Goal: Task Accomplishment & Management: Manage account settings

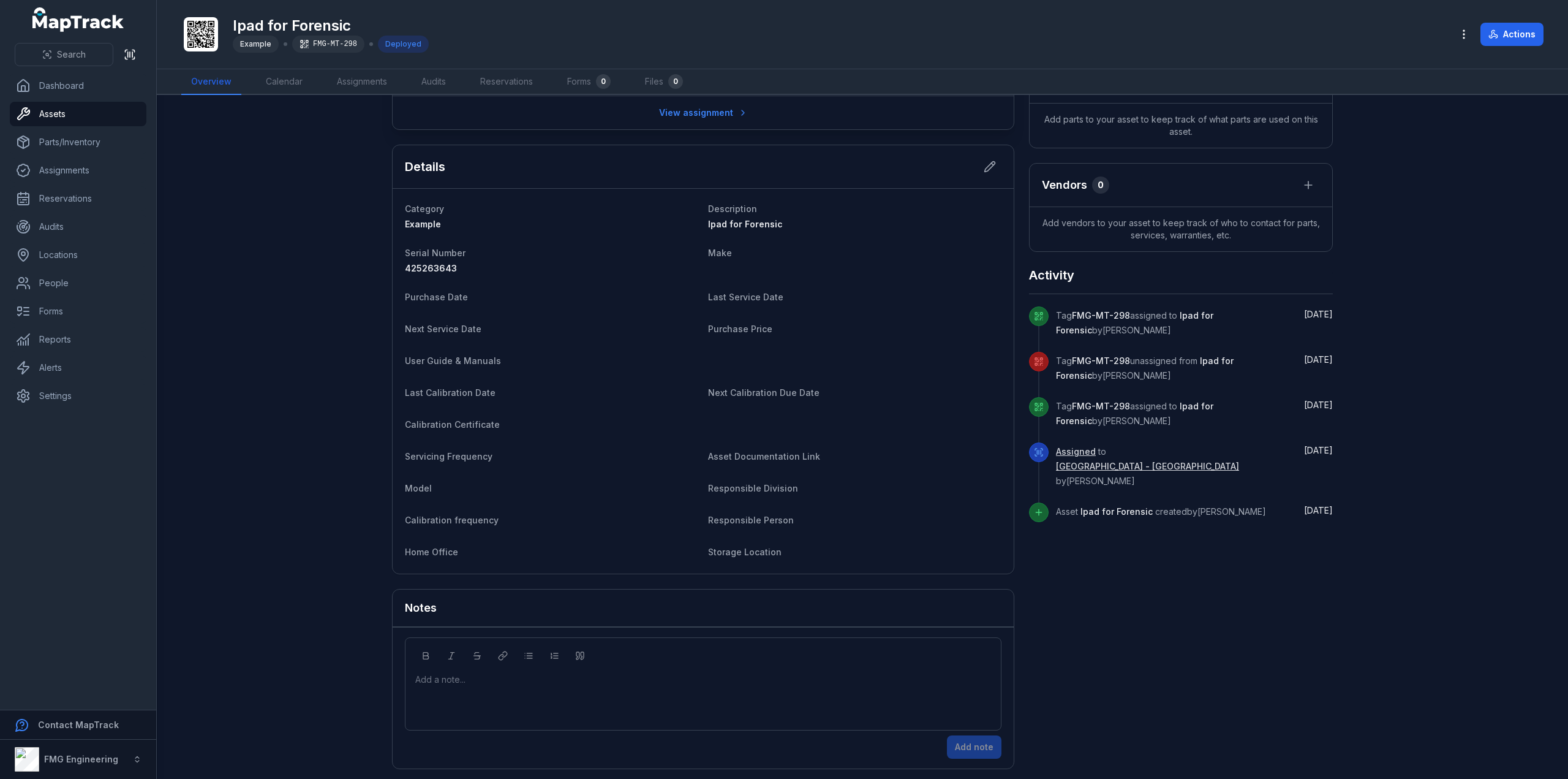
scroll to position [237, 0]
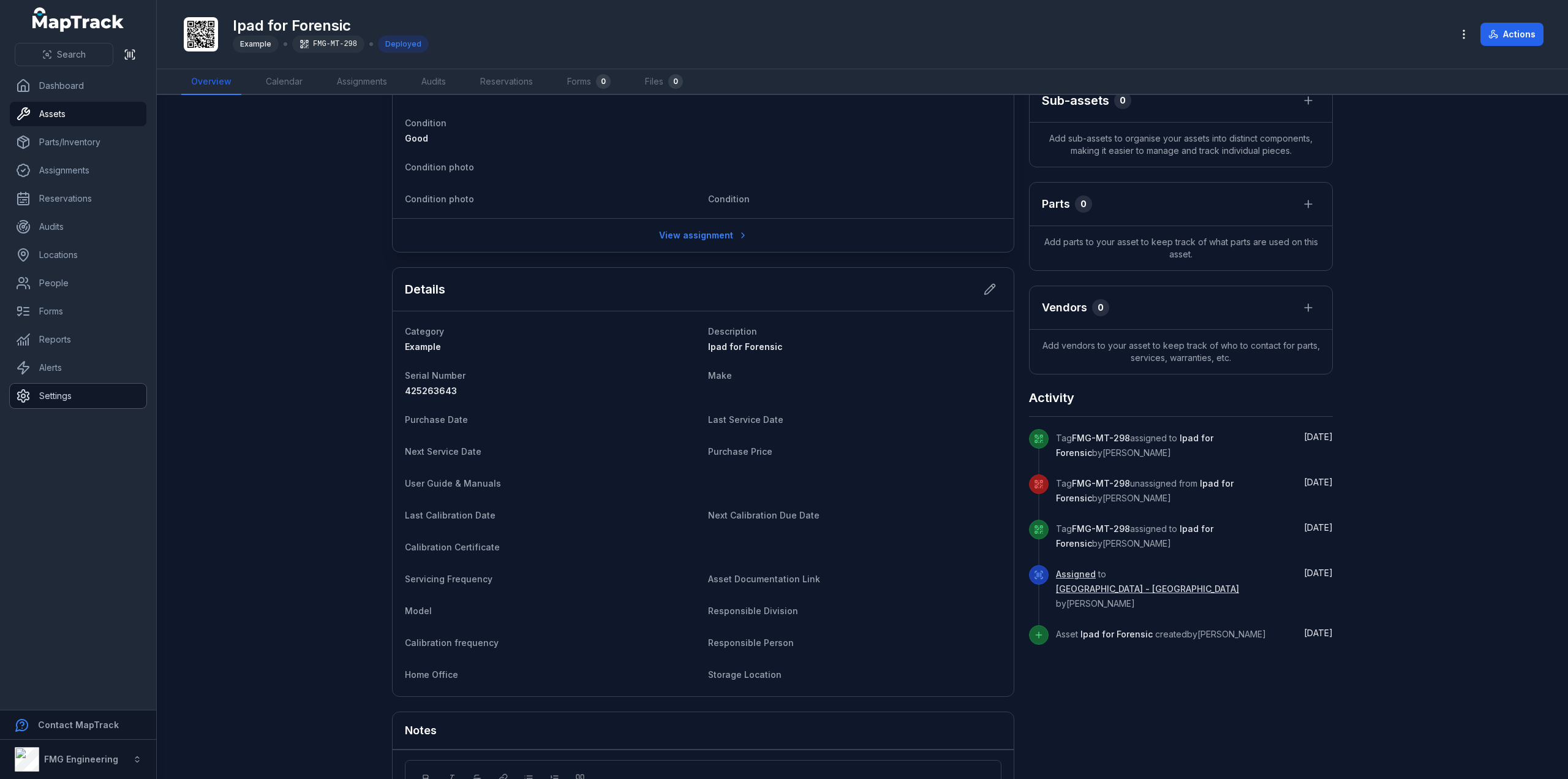
click at [92, 408] on link "Settings" at bounding box center [78, 396] width 137 height 25
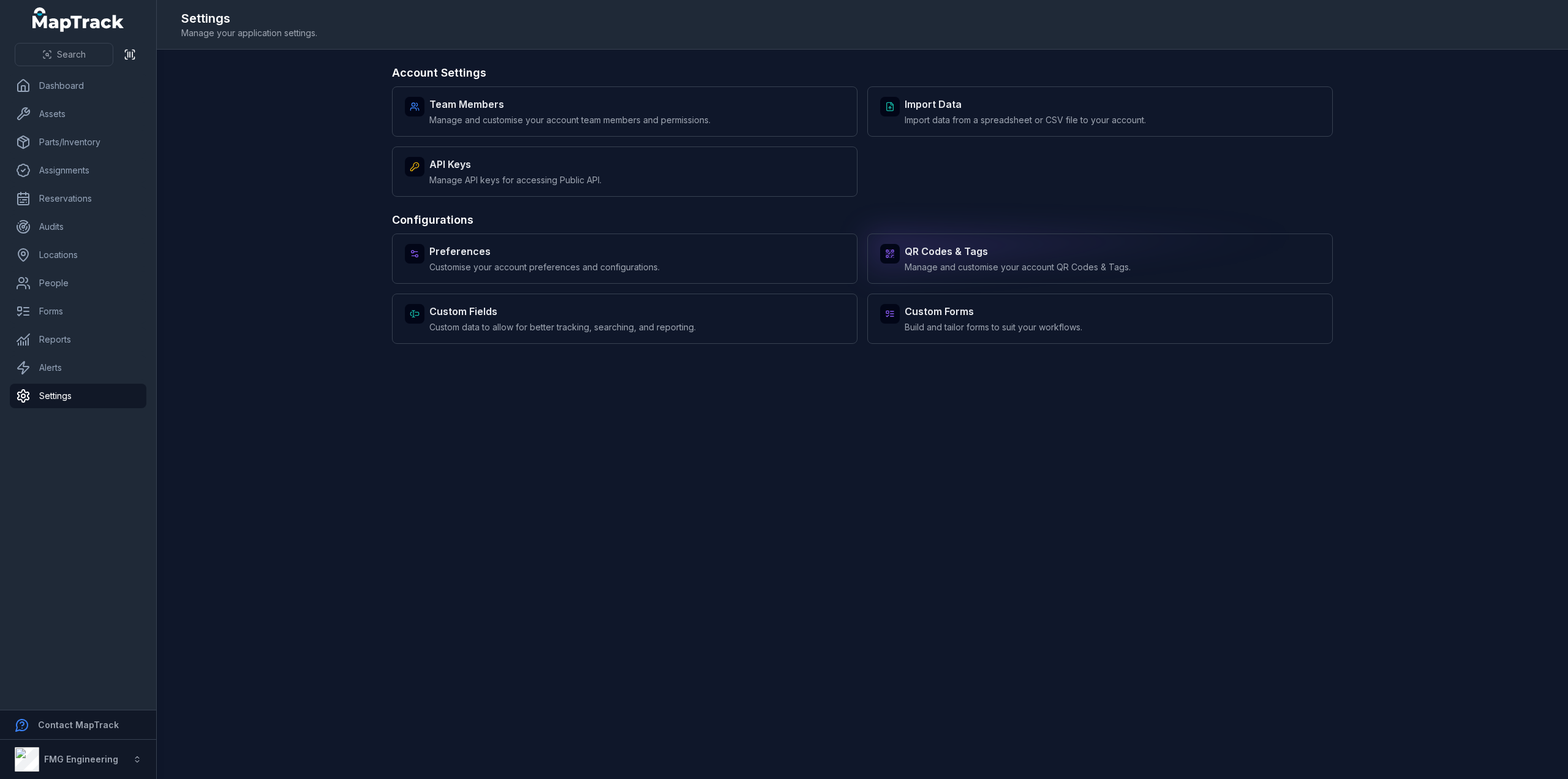
click at [1020, 266] on span "Manage and customise your account QR Codes & Tags." at bounding box center [1017, 267] width 226 height 12
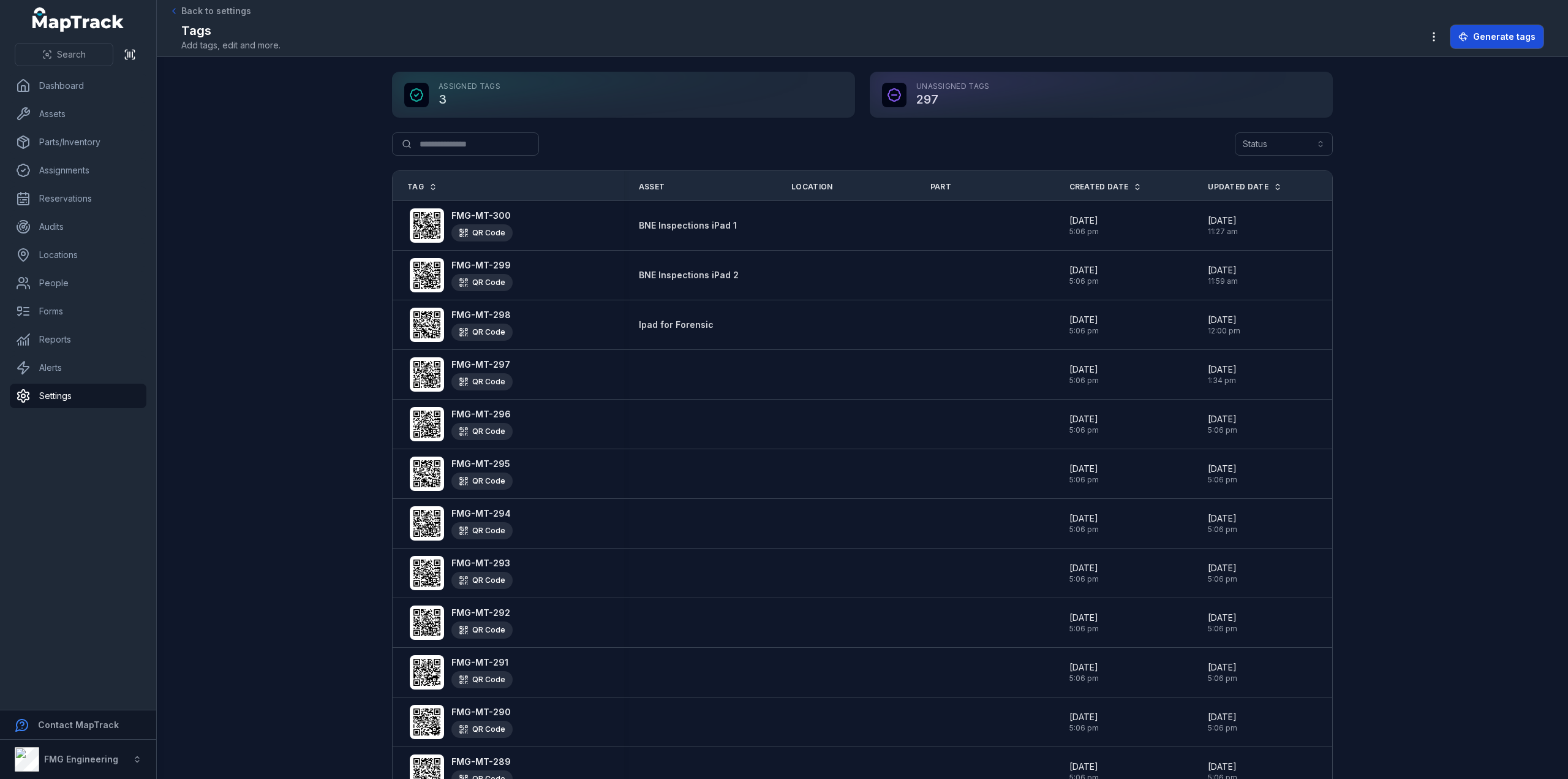
click at [1468, 37] on icon at bounding box center [1463, 37] width 10 height 10
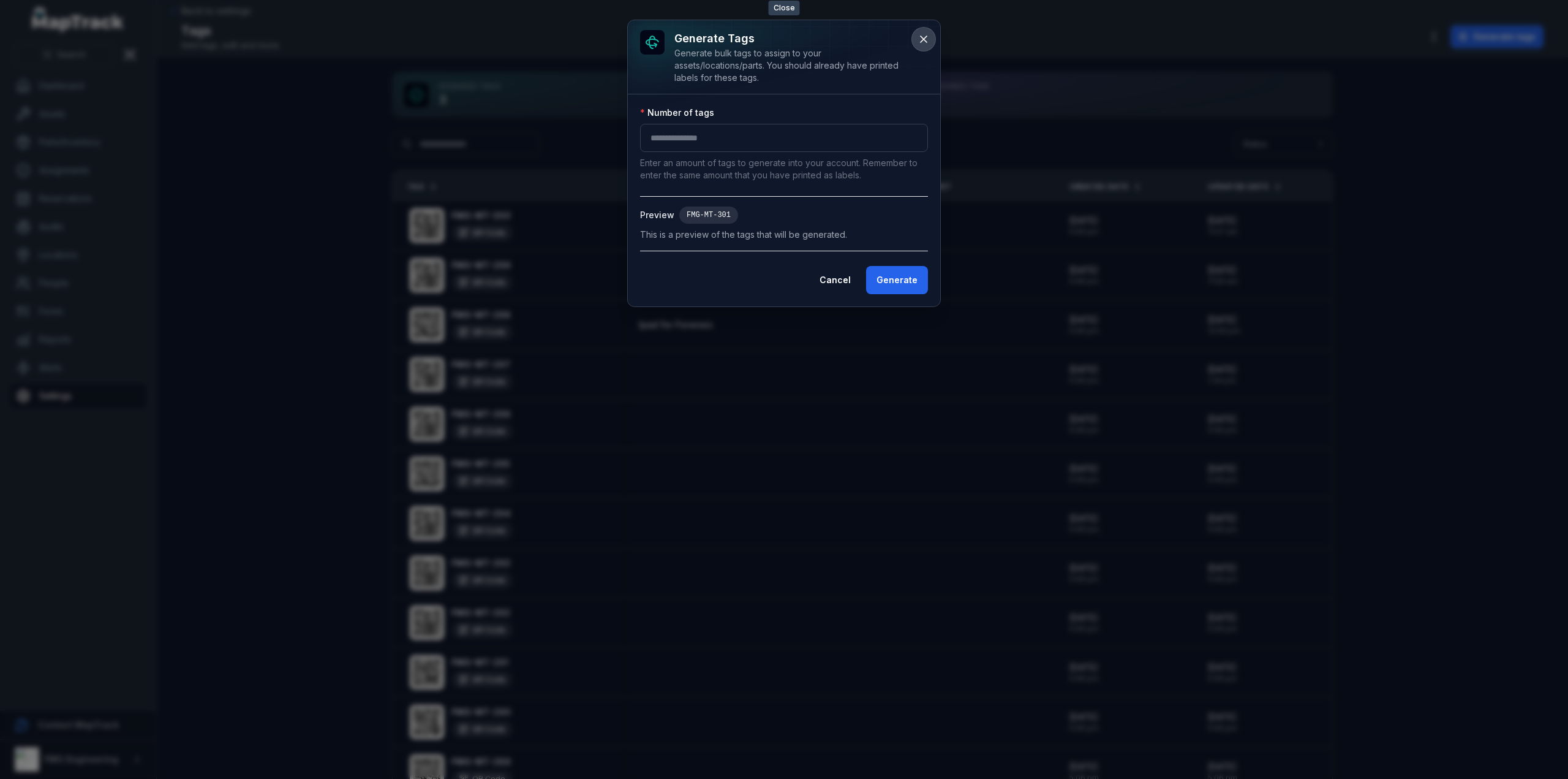
click at [918, 37] on icon at bounding box center [924, 40] width 12 height 12
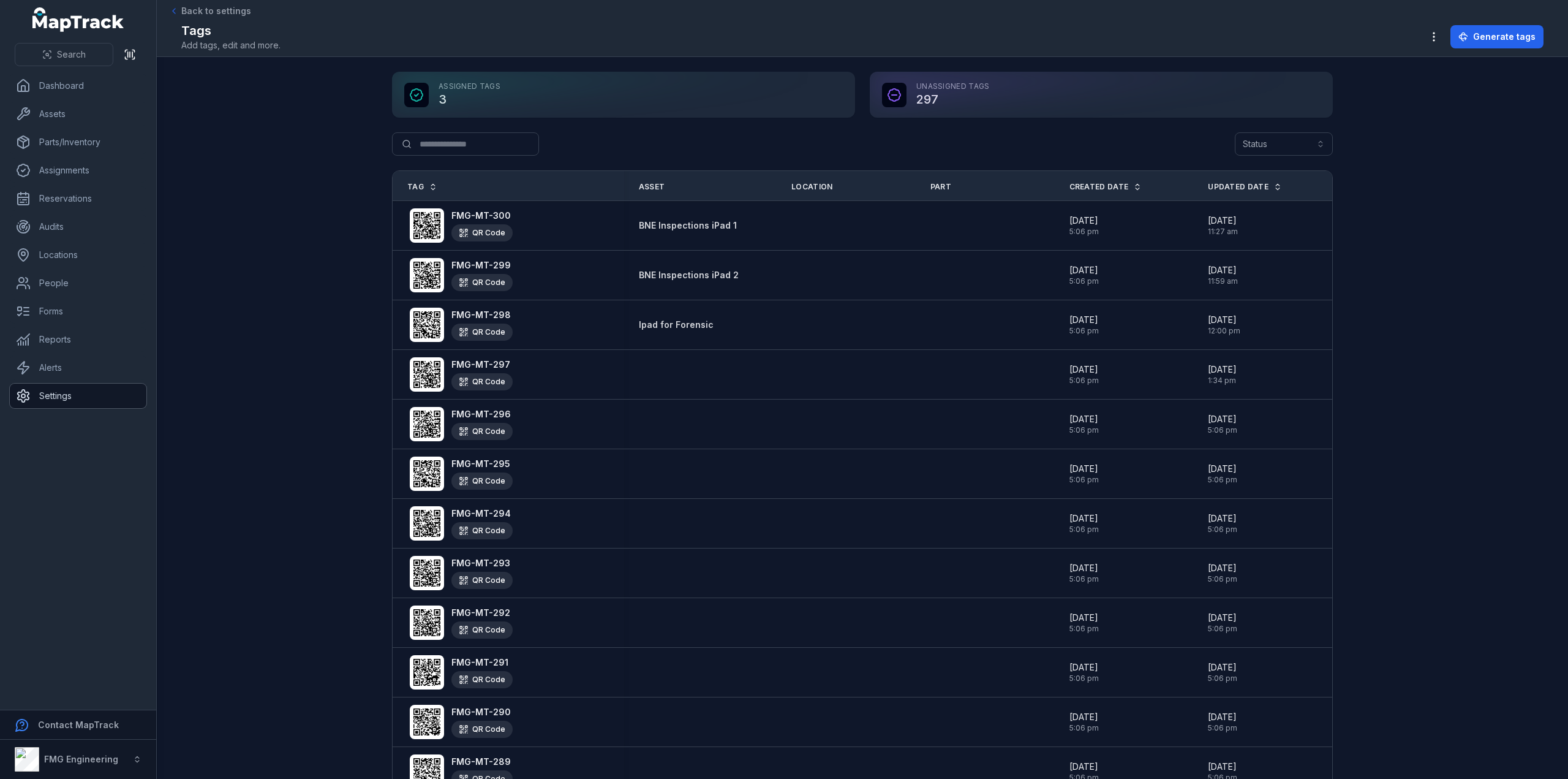
click at [59, 397] on link "Settings" at bounding box center [78, 396] width 137 height 25
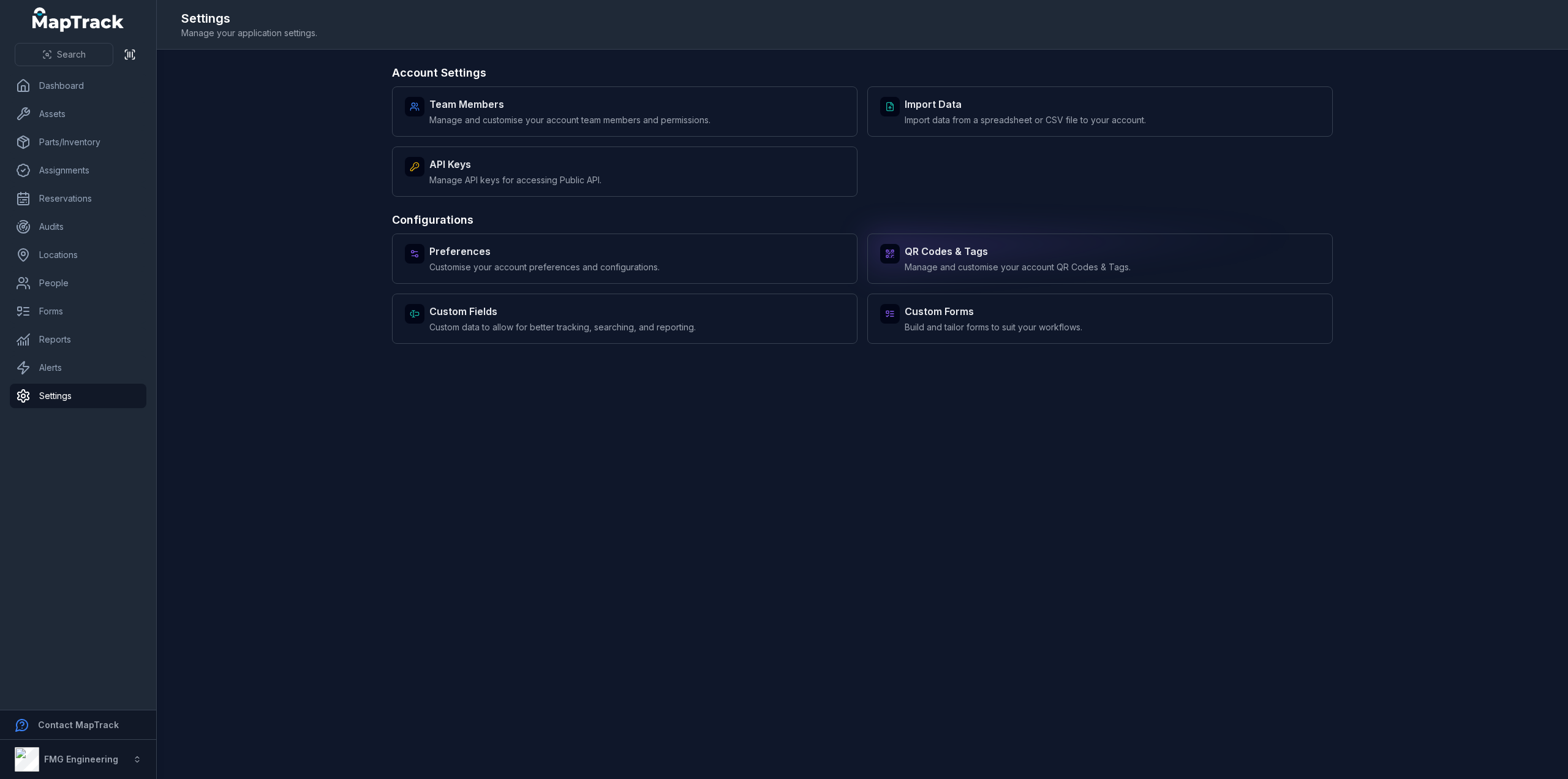
click at [1074, 266] on span "Manage and customise your account QR Codes & Tags." at bounding box center [1017, 267] width 226 height 12
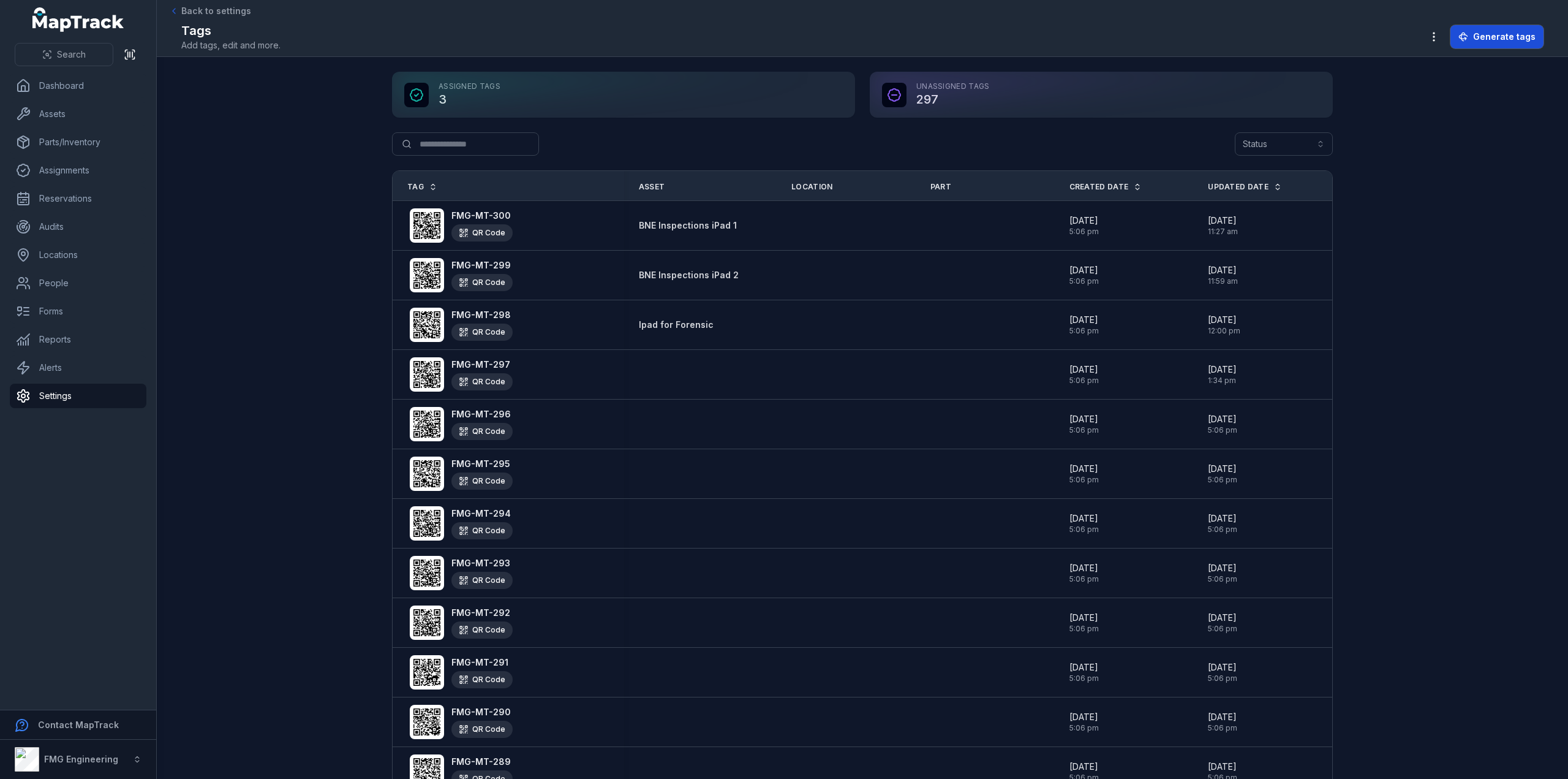
click at [1486, 33] on span "Generate tags" at bounding box center [1504, 37] width 62 height 12
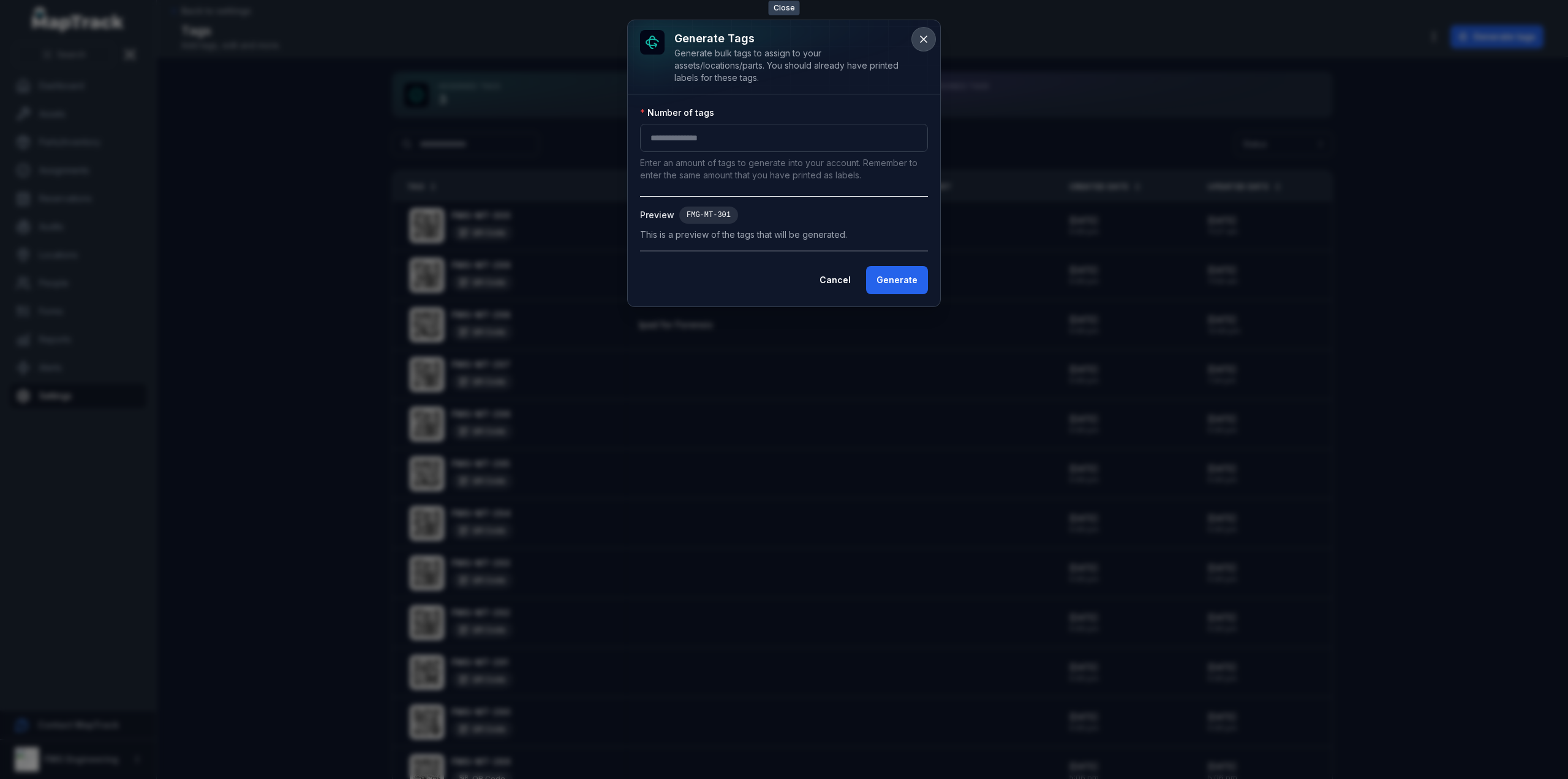
click at [924, 33] on icon at bounding box center [924, 40] width 12 height 12
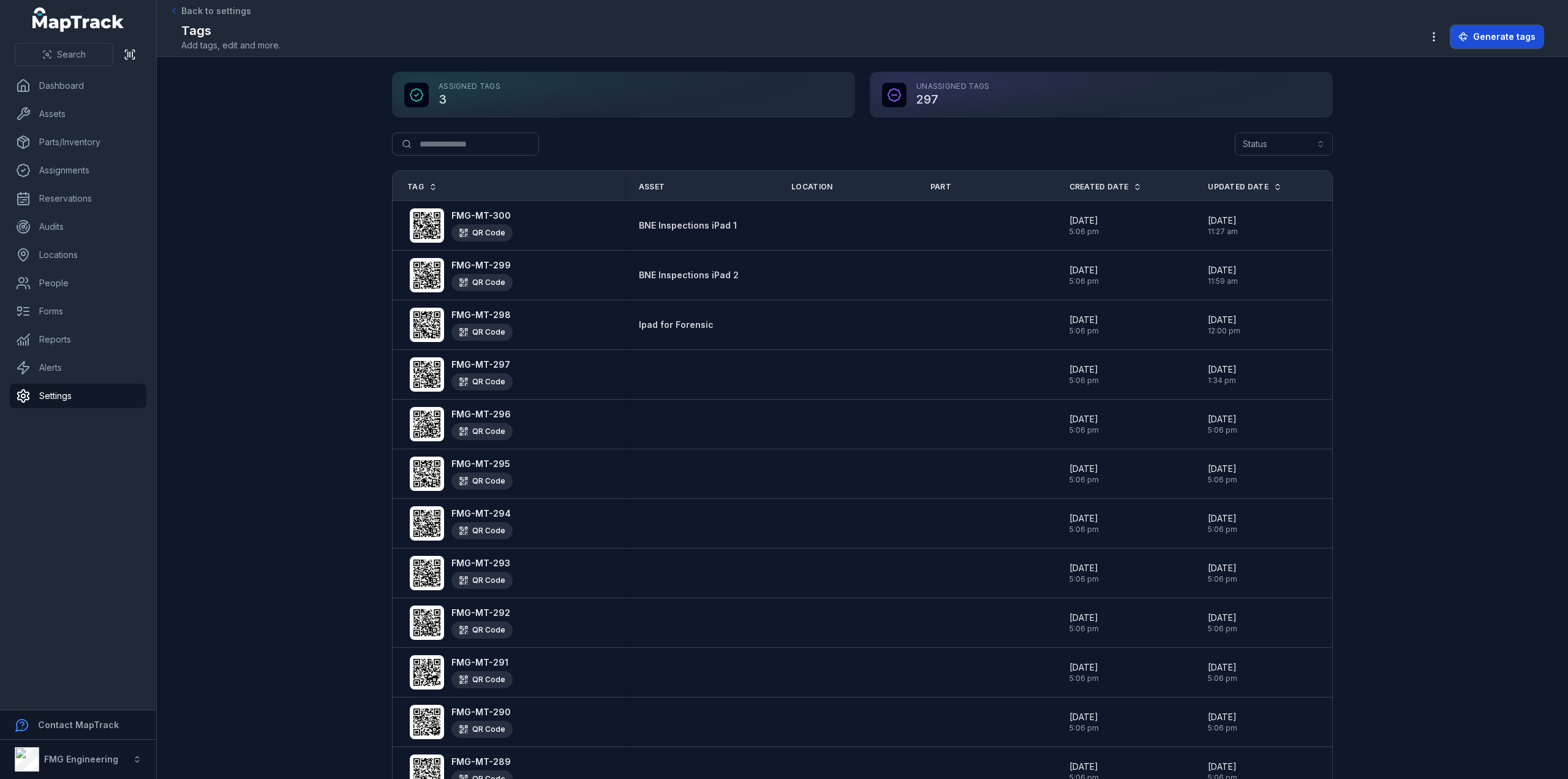
click at [1489, 41] on span "Generate tags" at bounding box center [1504, 37] width 62 height 12
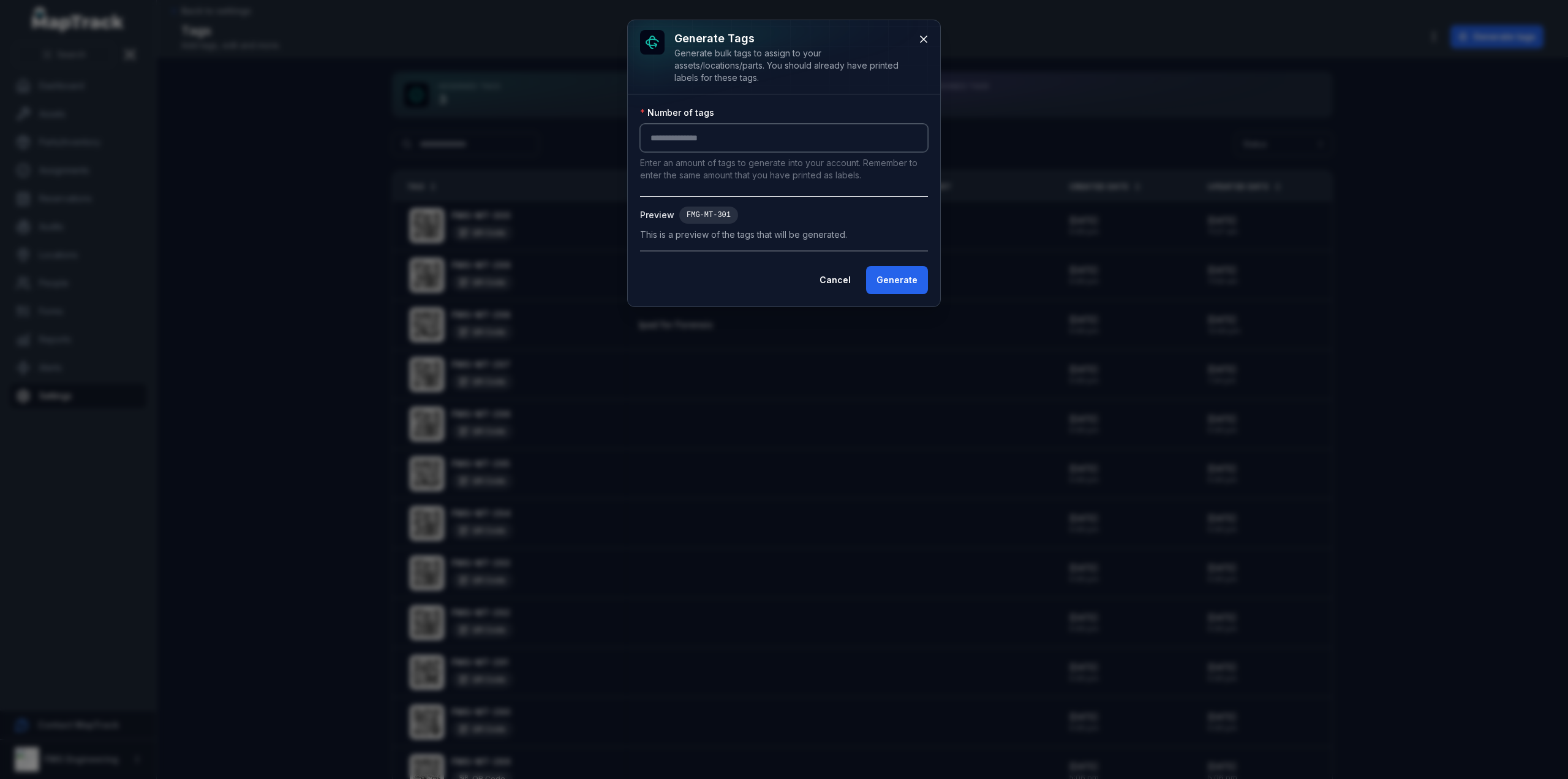
drag, startPoint x: 709, startPoint y: 141, endPoint x: 775, endPoint y: 118, distance: 69.9
click at [709, 141] on input "number" at bounding box center [783, 137] width 288 height 28
click at [793, 96] on div "Number of tags * Enter an amount of tags to generate into your account. Remembe…" at bounding box center [784, 200] width 312 height 212
drag, startPoint x: 726, startPoint y: 147, endPoint x: 579, endPoint y: 143, distance: 147.1
click at [579, 143] on div "Generate tags Generate bulk tags to assign to your assets/locations/parts. You …" at bounding box center [784, 389] width 1568 height 779
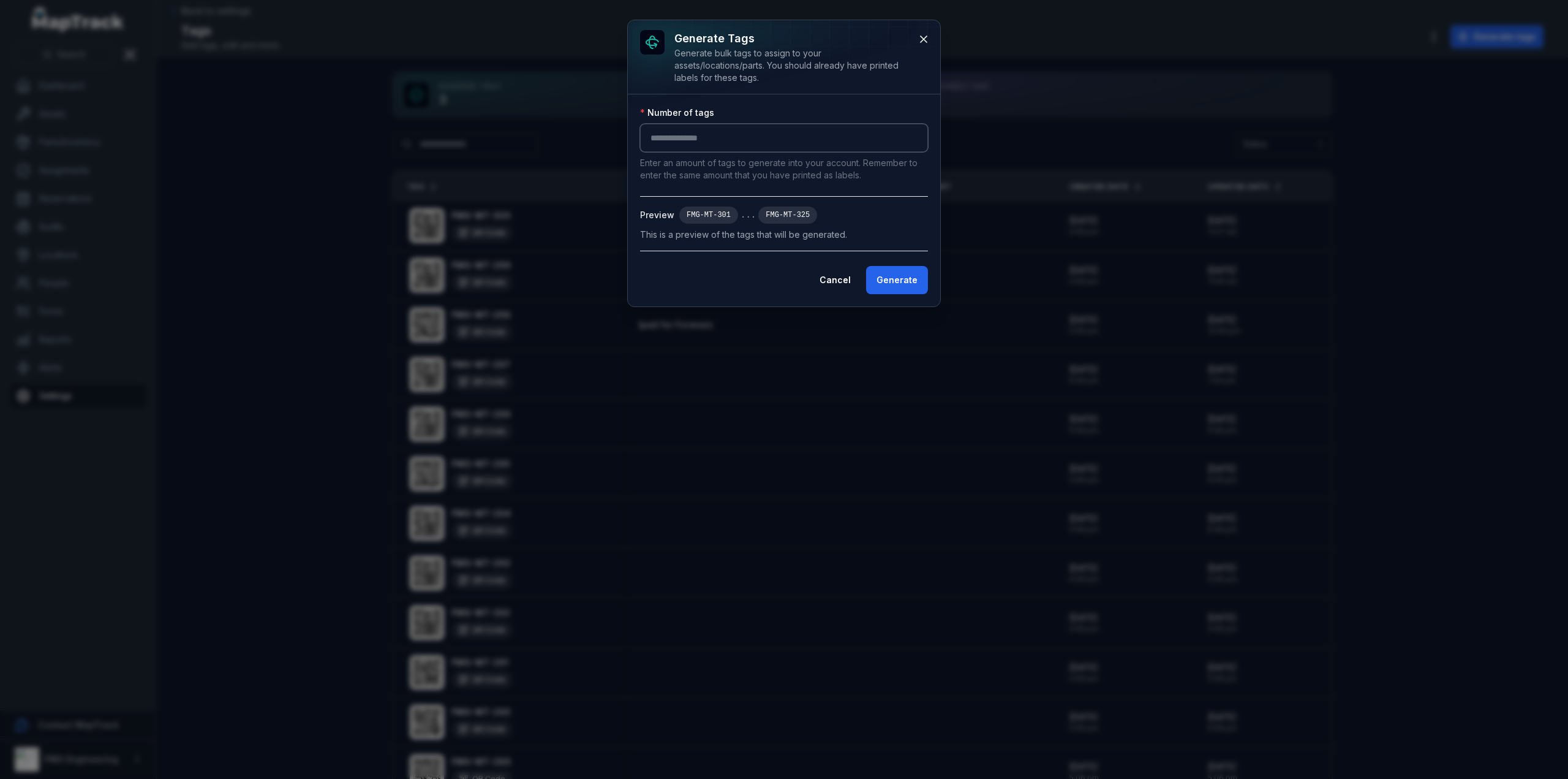
type input "**"
click at [801, 111] on div "Number of tags" at bounding box center [783, 113] width 288 height 12
drag, startPoint x: 831, startPoint y: 274, endPoint x: 1301, endPoint y: 254, distance: 470.4
click at [831, 274] on button "Cancel" at bounding box center [834, 280] width 52 height 28
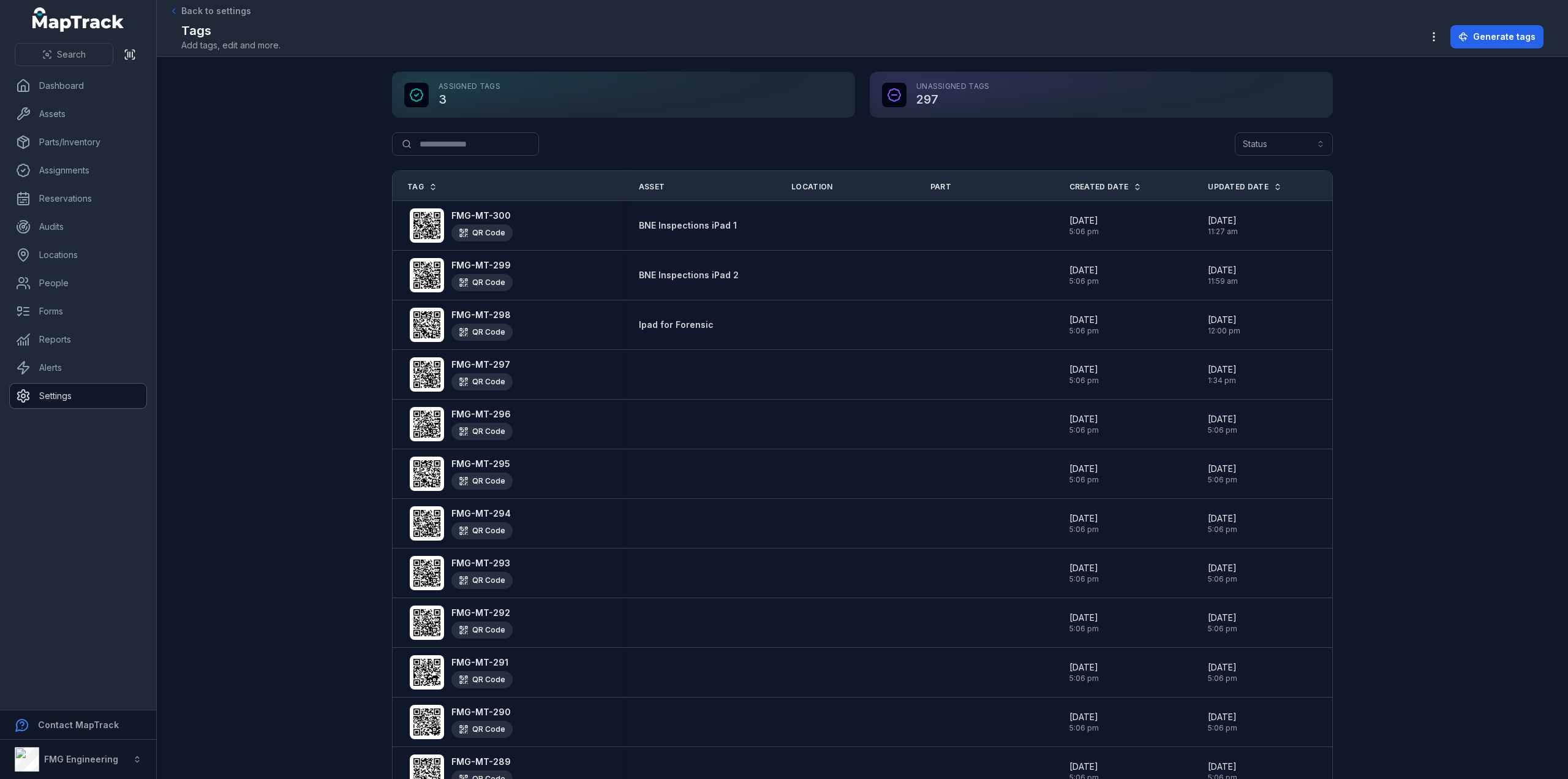
click at [88, 394] on link "Settings" at bounding box center [78, 396] width 137 height 25
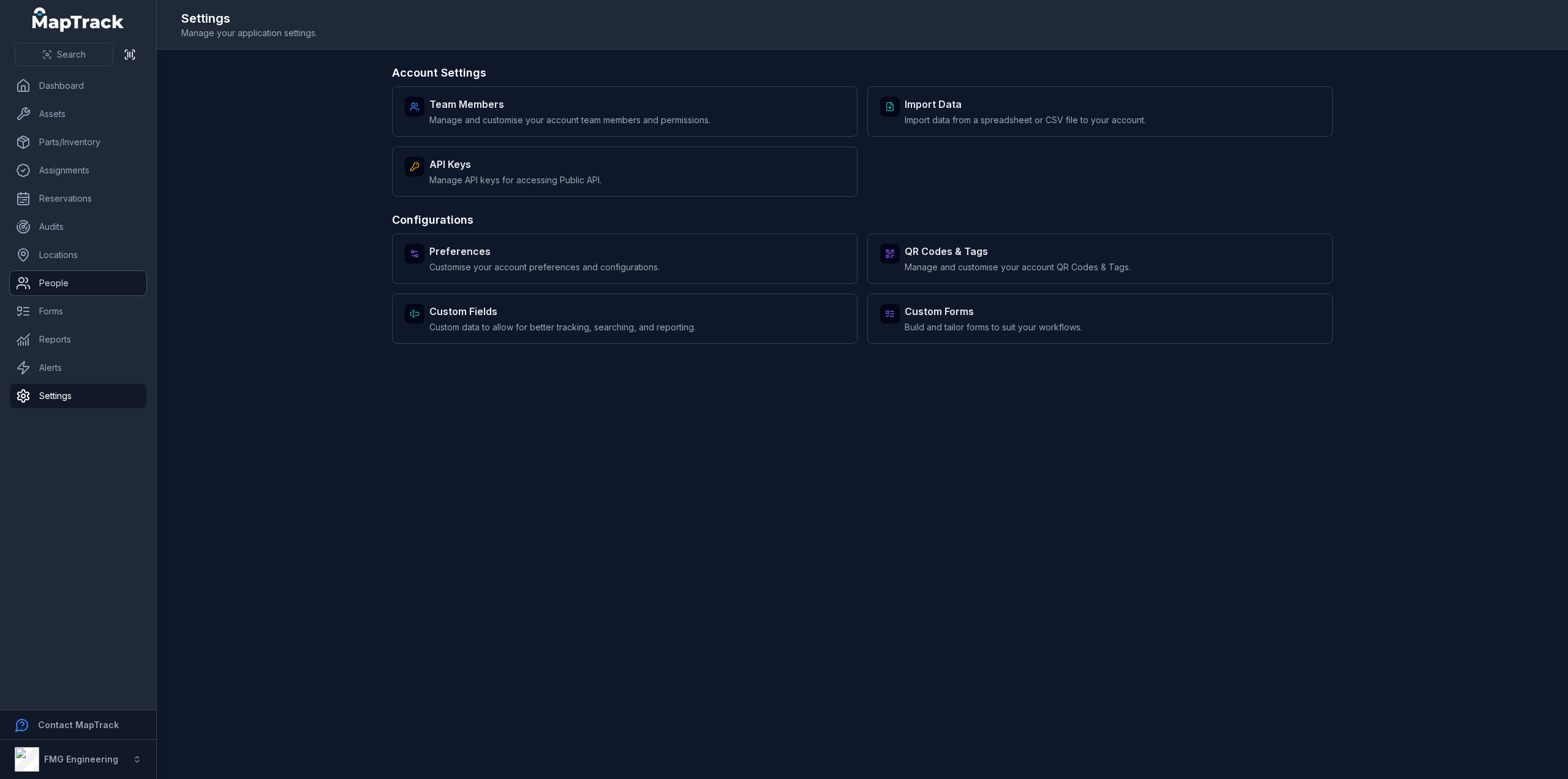
click at [54, 281] on link "People" at bounding box center [78, 283] width 137 height 25
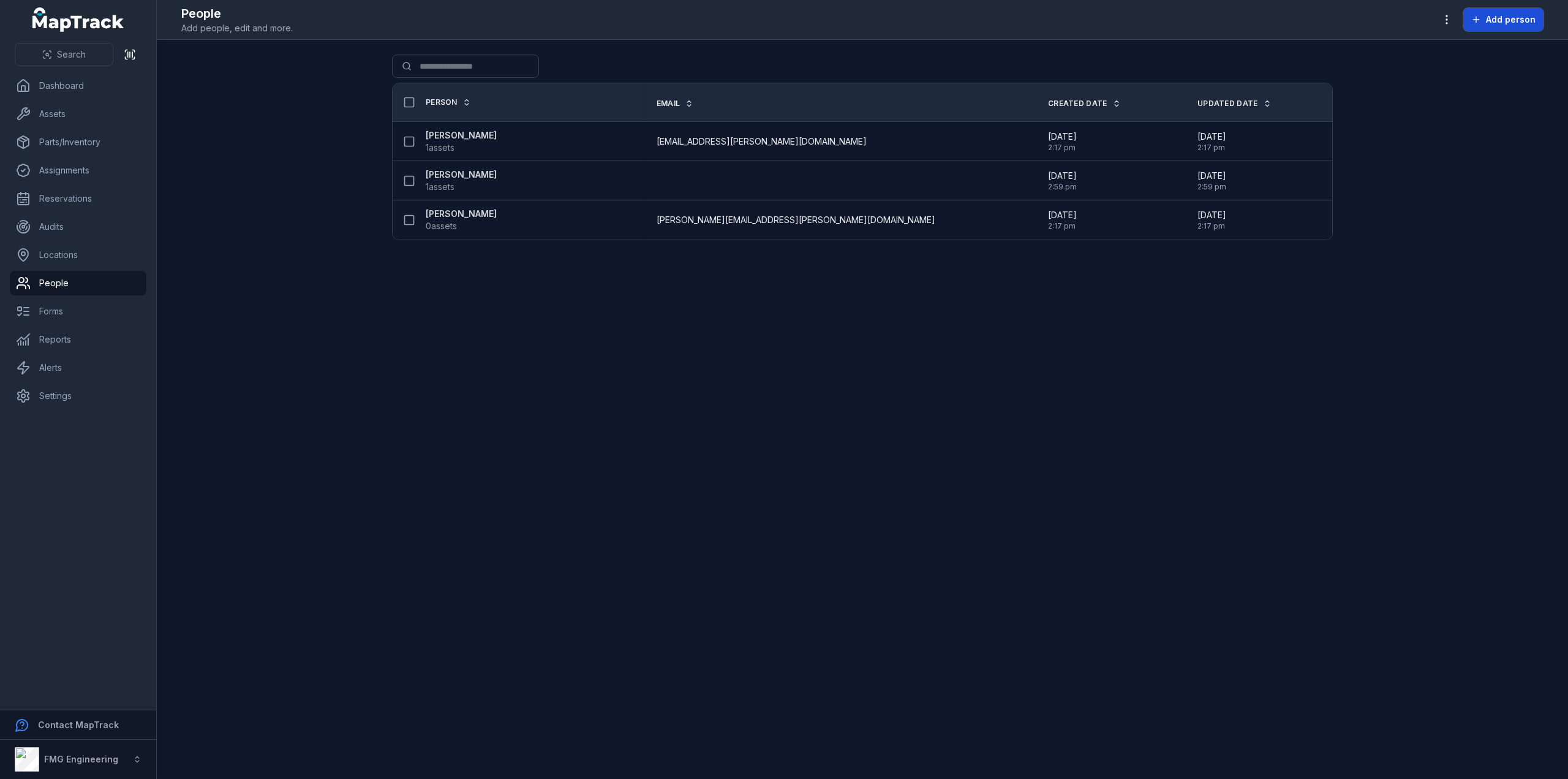
click at [1504, 25] on span "Add person" at bounding box center [1511, 19] width 50 height 12
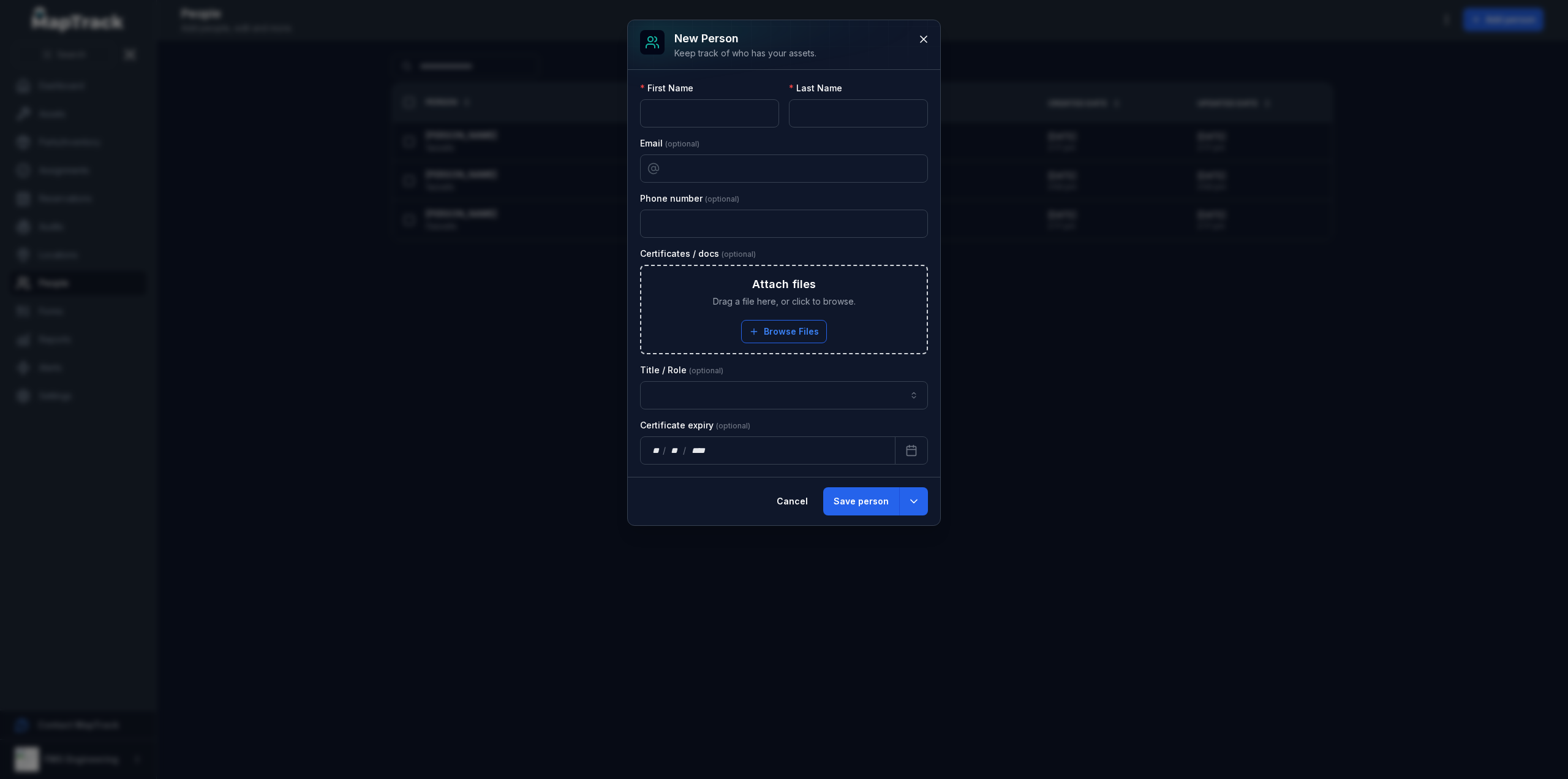
click at [789, 377] on div "Title / Role" at bounding box center [783, 387] width 288 height 45
click at [784, 392] on input "person-add:cf[1840cad1-f872-4a04-aee4-ff9c22b4d5cc]-label" at bounding box center [783, 395] width 288 height 28
click at [918, 394] on button "button" at bounding box center [914, 395] width 28 height 28
click at [924, 33] on icon at bounding box center [924, 40] width 12 height 12
